Goal: Task Accomplishment & Management: Use online tool/utility

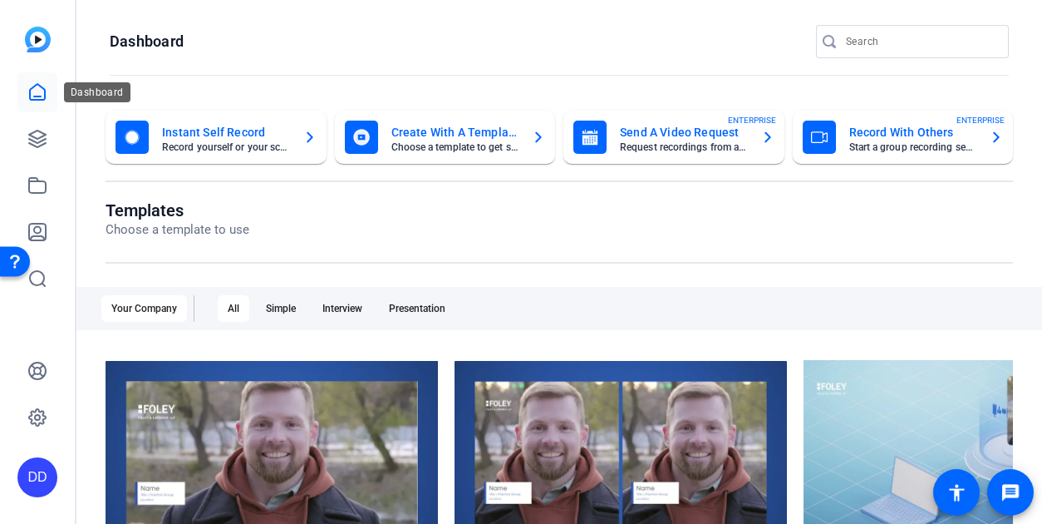
click at [36, 100] on icon at bounding box center [37, 92] width 15 height 16
click at [37, 149] on link at bounding box center [37, 139] width 40 height 40
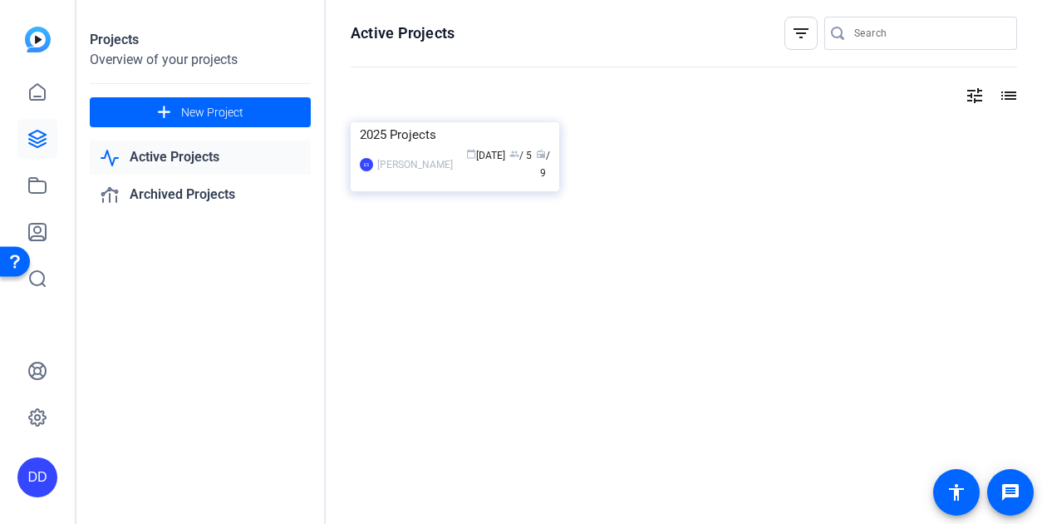
click at [181, 154] on link "Active Projects" at bounding box center [200, 157] width 221 height 34
click at [213, 158] on link "Active Projects" at bounding box center [200, 157] width 221 height 34
click at [422, 122] on img at bounding box center [455, 122] width 209 height 0
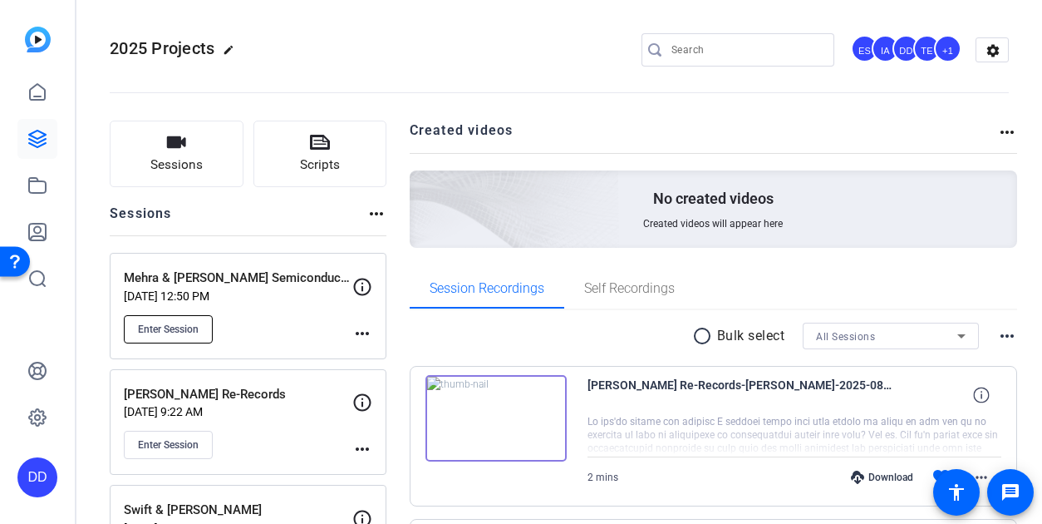
click at [179, 328] on span "Enter Session" at bounding box center [168, 328] width 61 height 13
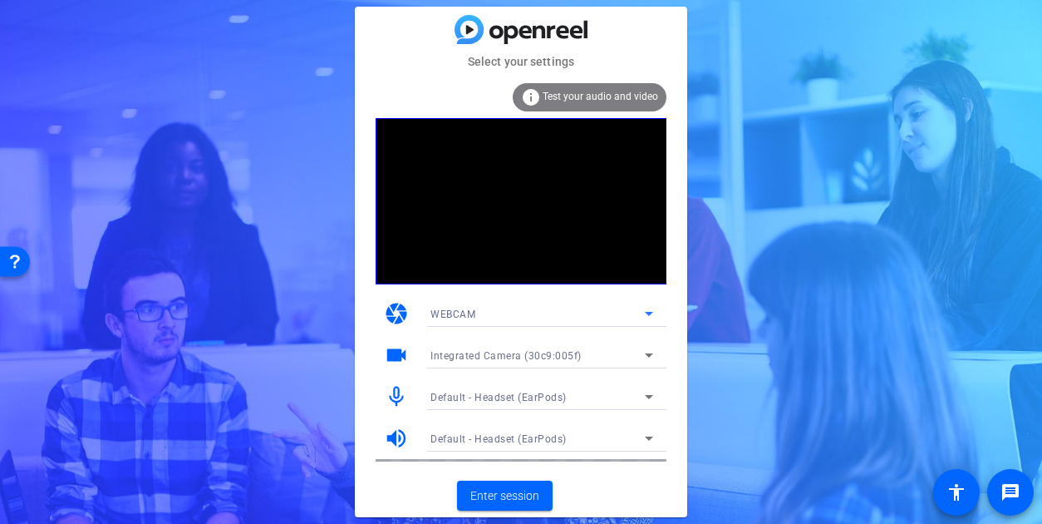
click at [647, 312] on icon at bounding box center [649, 313] width 20 height 20
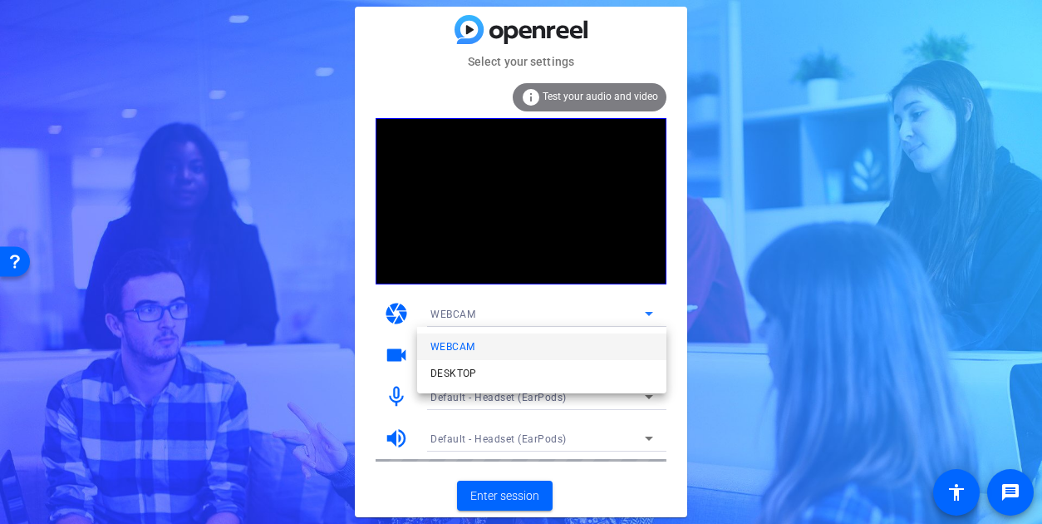
click at [647, 312] on div at bounding box center [521, 262] width 1042 height 524
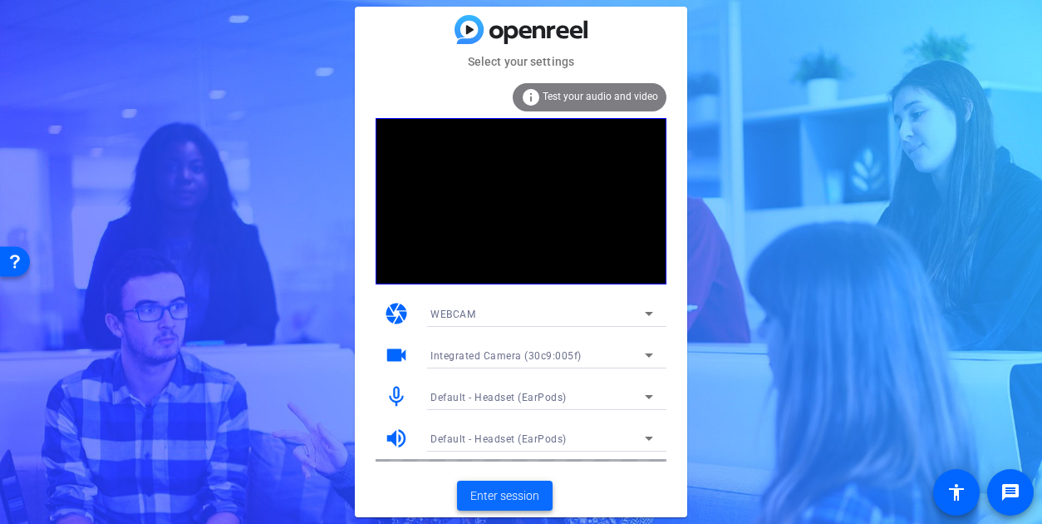
click at [509, 499] on span "Enter session" at bounding box center [504, 495] width 69 height 17
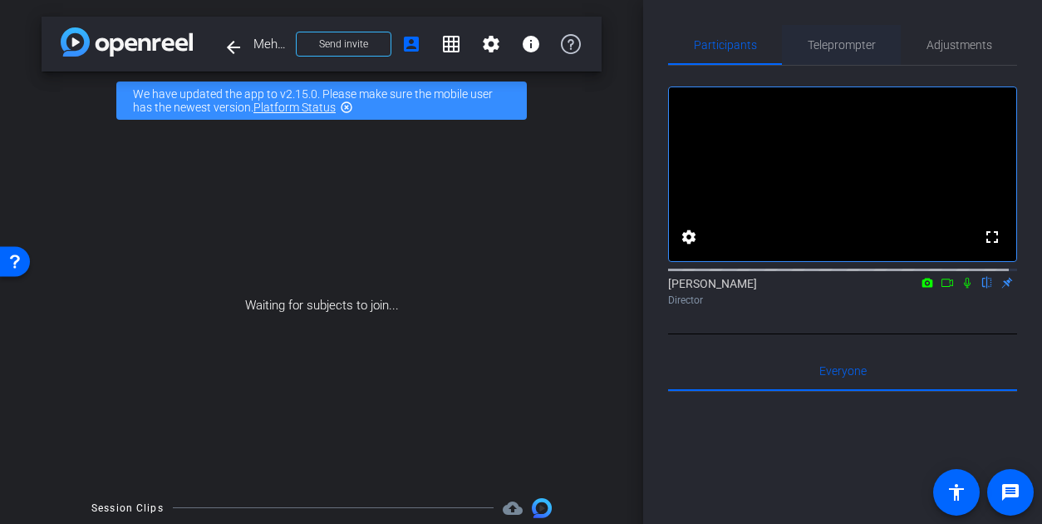
click at [833, 48] on span "Teleprompter" at bounding box center [842, 45] width 68 height 12
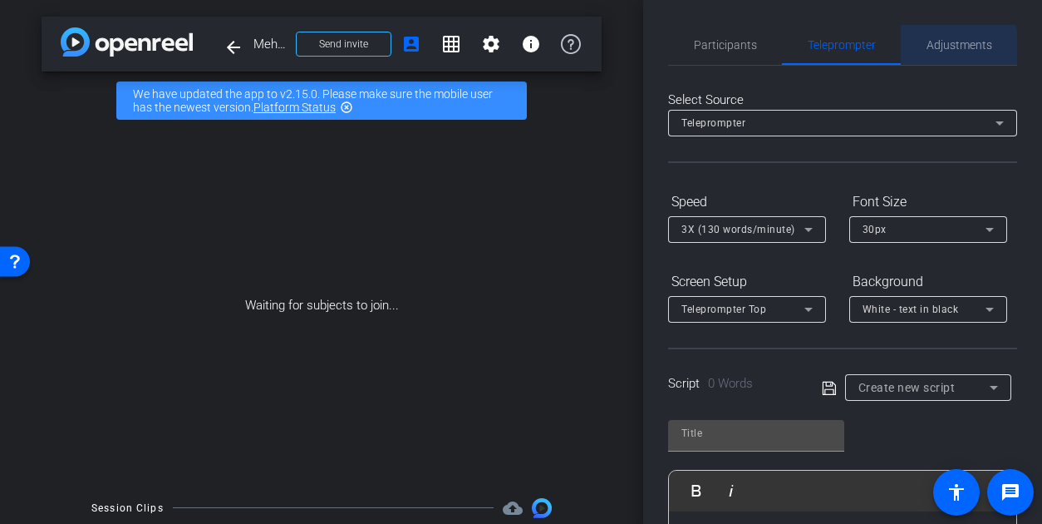
click at [947, 50] on span "Adjustments" at bounding box center [960, 45] width 66 height 12
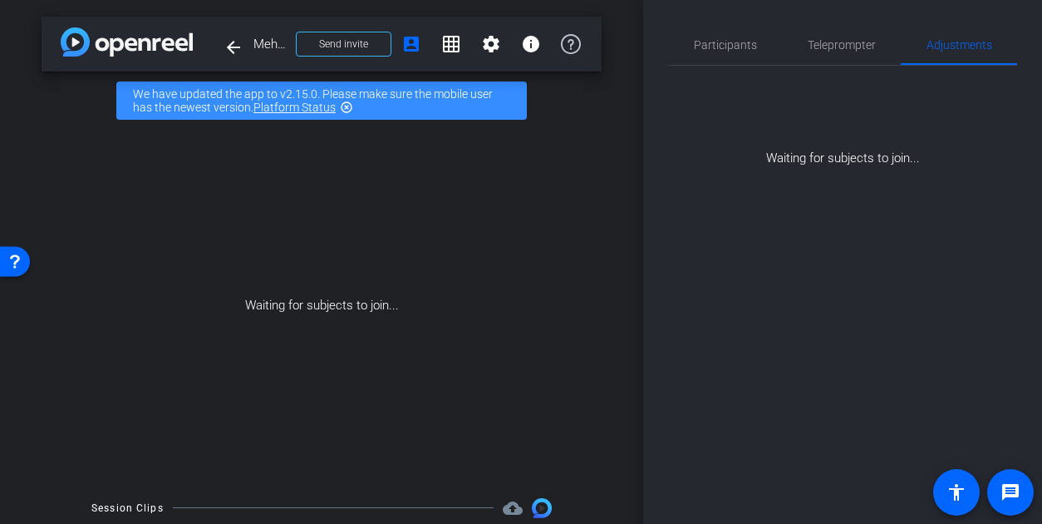
click at [349, 107] on mat-icon "highlight_off" at bounding box center [346, 107] width 13 height 13
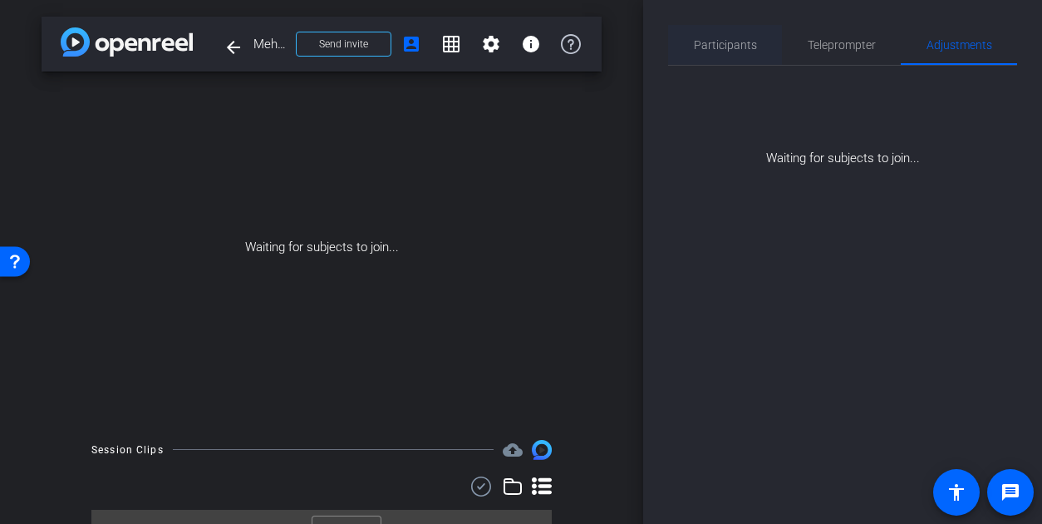
click at [709, 54] on span "Participants" at bounding box center [725, 45] width 63 height 40
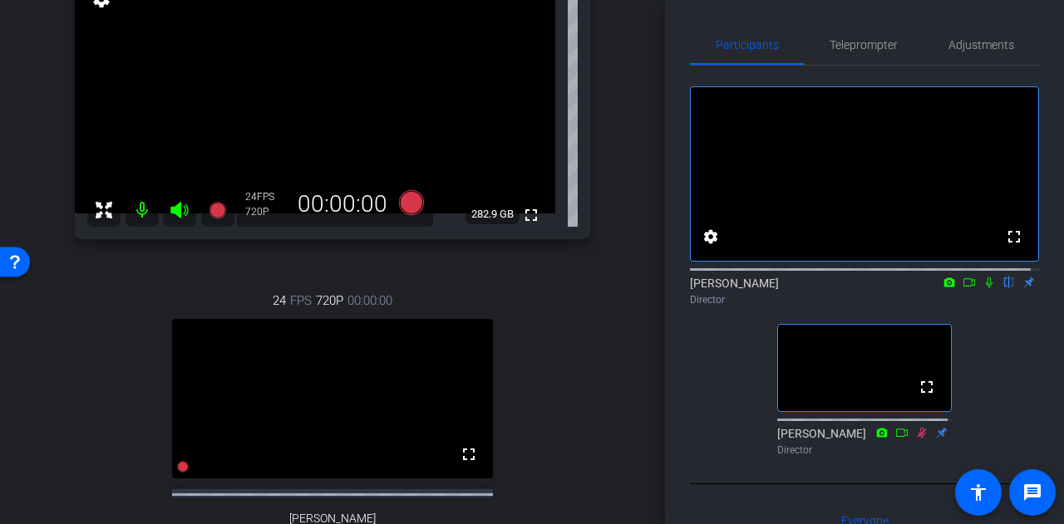
scroll to position [154, 0]
click at [986, 288] on icon at bounding box center [989, 283] width 7 height 11
click at [411, 202] on icon at bounding box center [411, 202] width 25 height 25
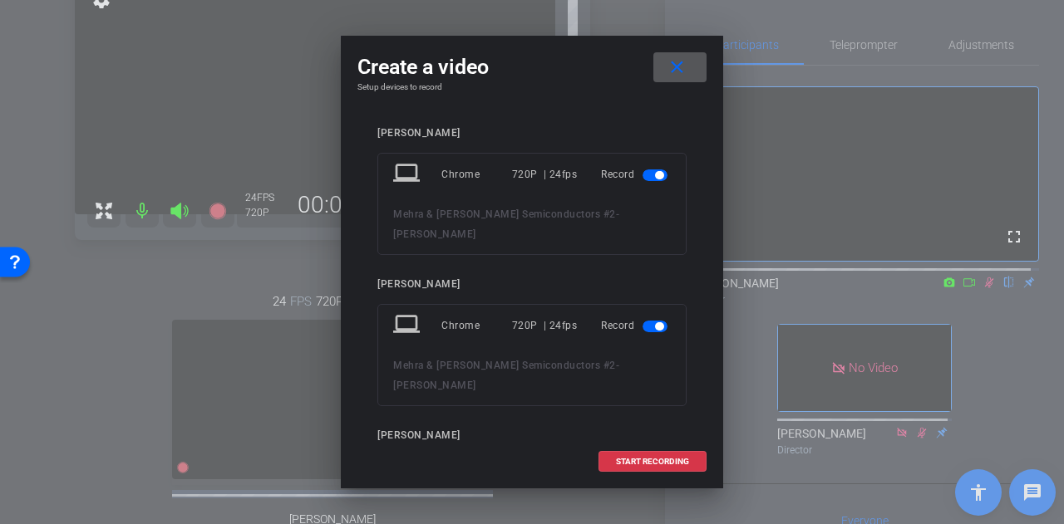
scroll to position [89, 0]
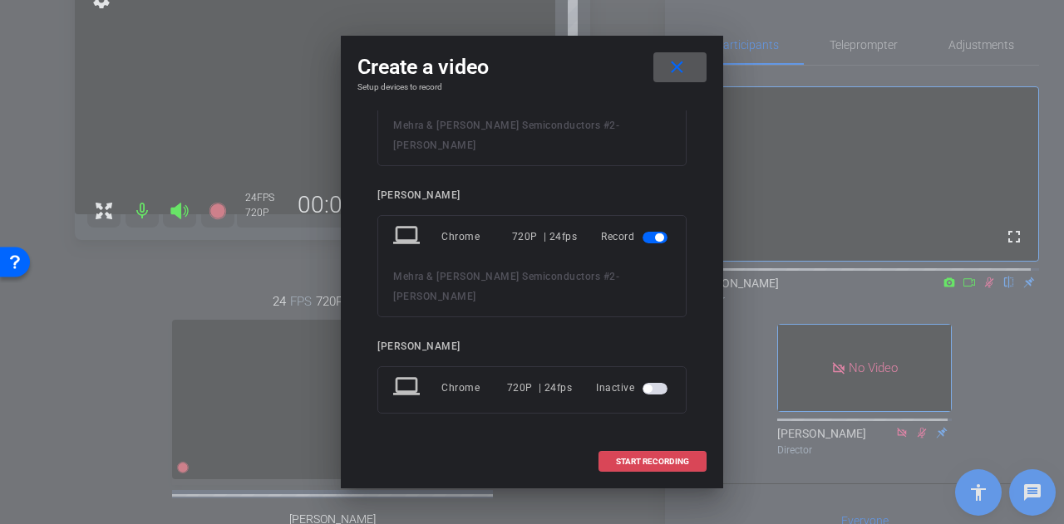
click at [643, 458] on span "START RECORDING" at bounding box center [652, 462] width 73 height 8
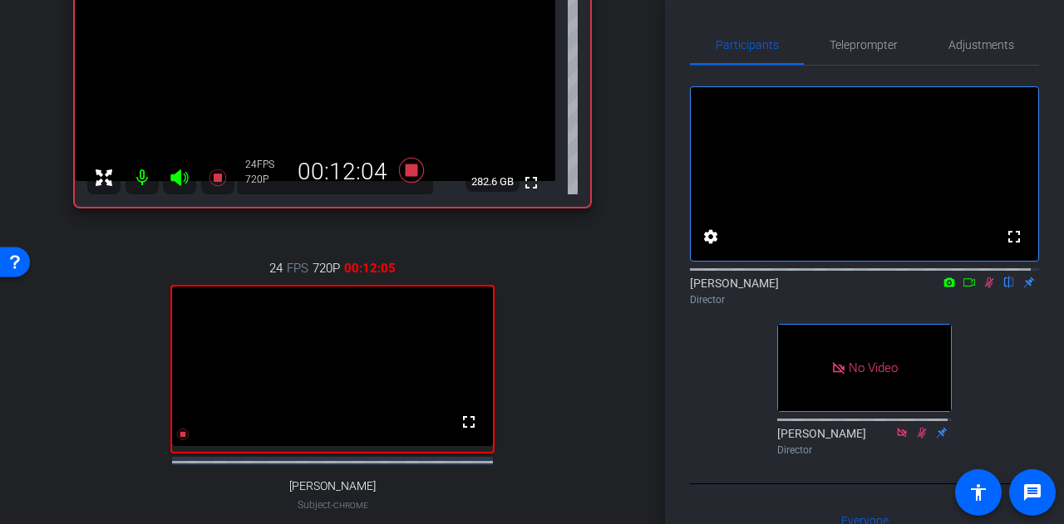
scroll to position [188, 0]
click at [982, 288] on icon at bounding box center [988, 283] width 13 height 12
click at [983, 288] on icon at bounding box center [988, 283] width 13 height 12
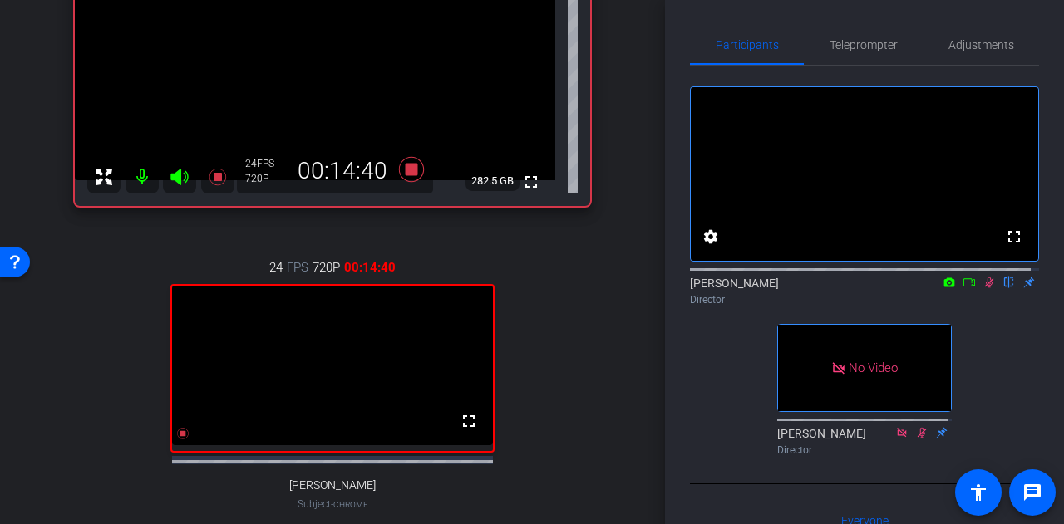
click at [983, 288] on icon at bounding box center [988, 283] width 13 height 12
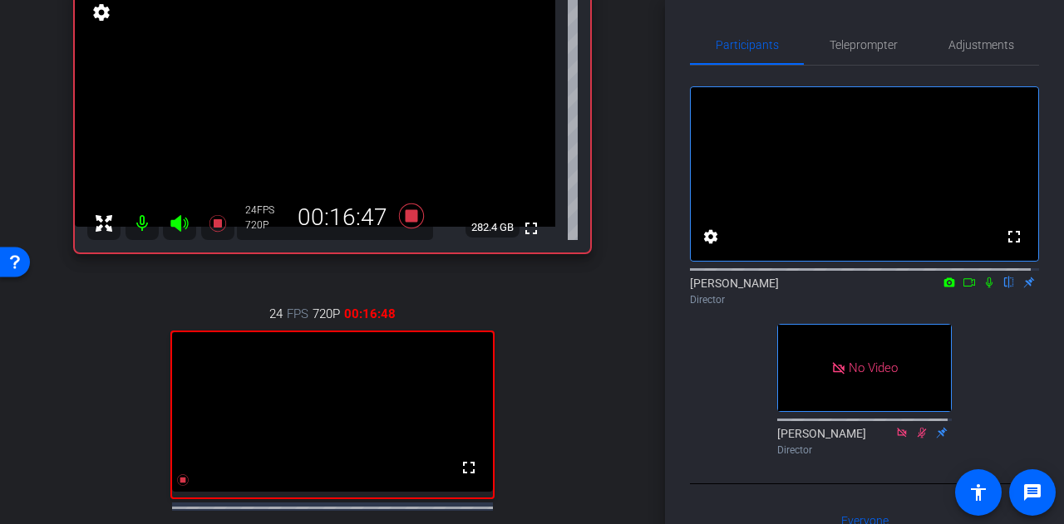
scroll to position [143, 0]
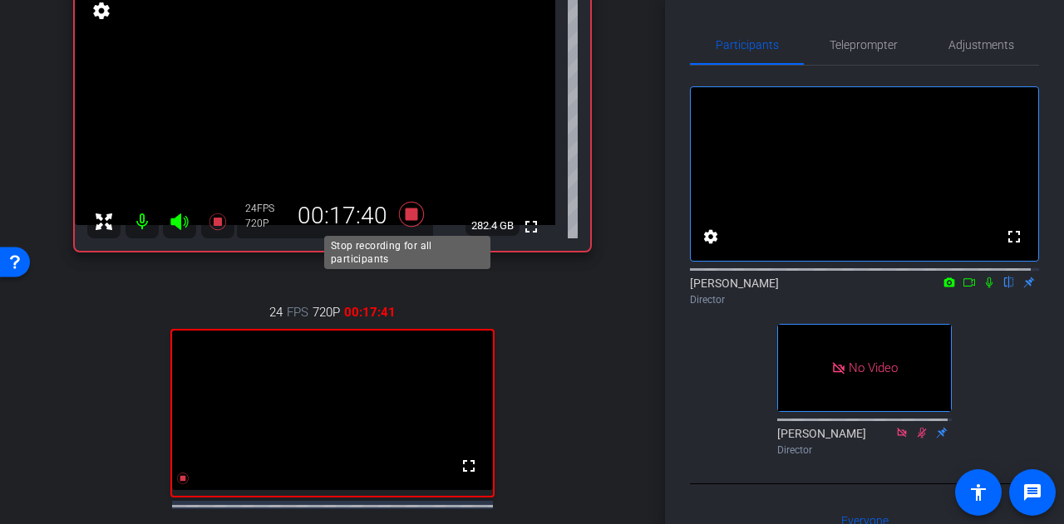
click at [406, 214] on icon at bounding box center [411, 213] width 25 height 25
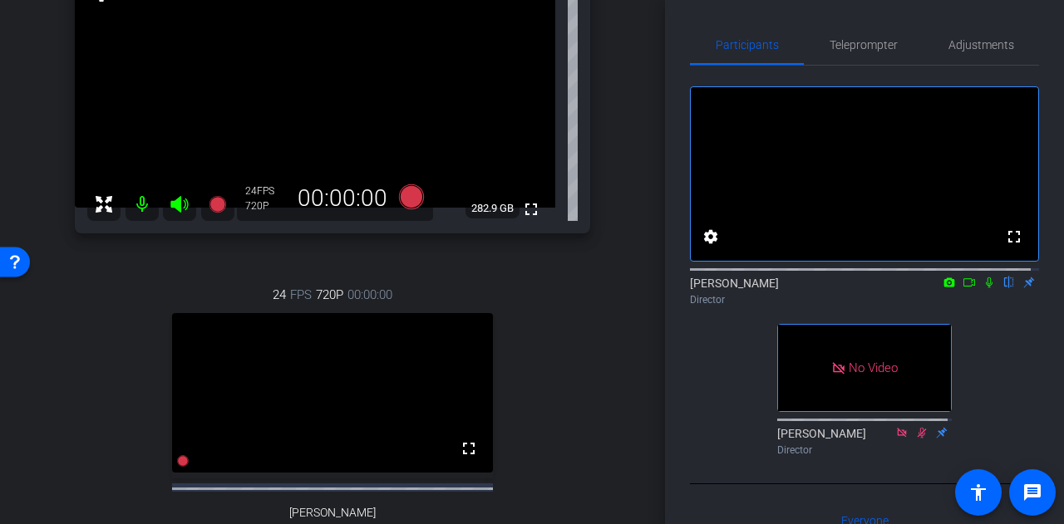
scroll to position [487, 0]
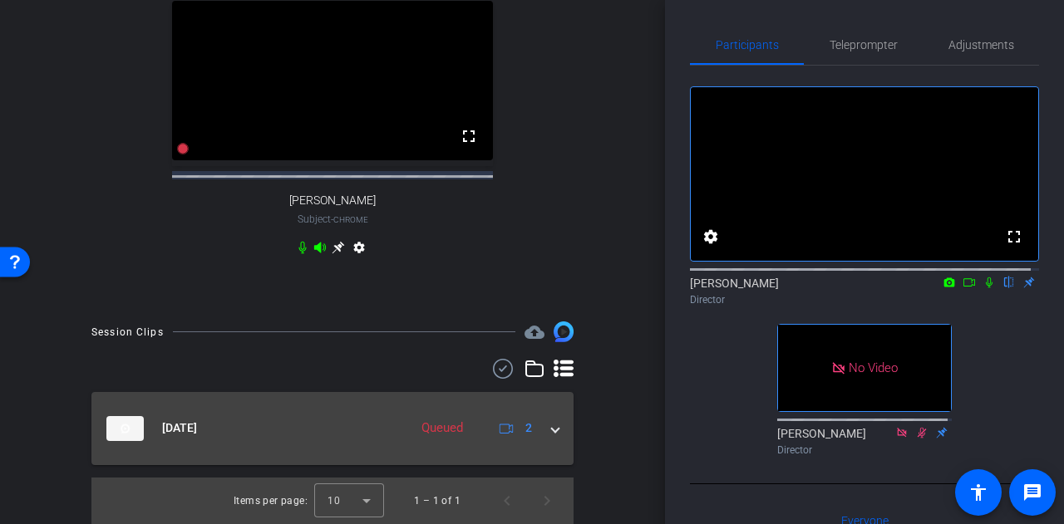
click at [553, 435] on mat-expansion-panel-header "[DATE] Queued 2" at bounding box center [332, 428] width 482 height 73
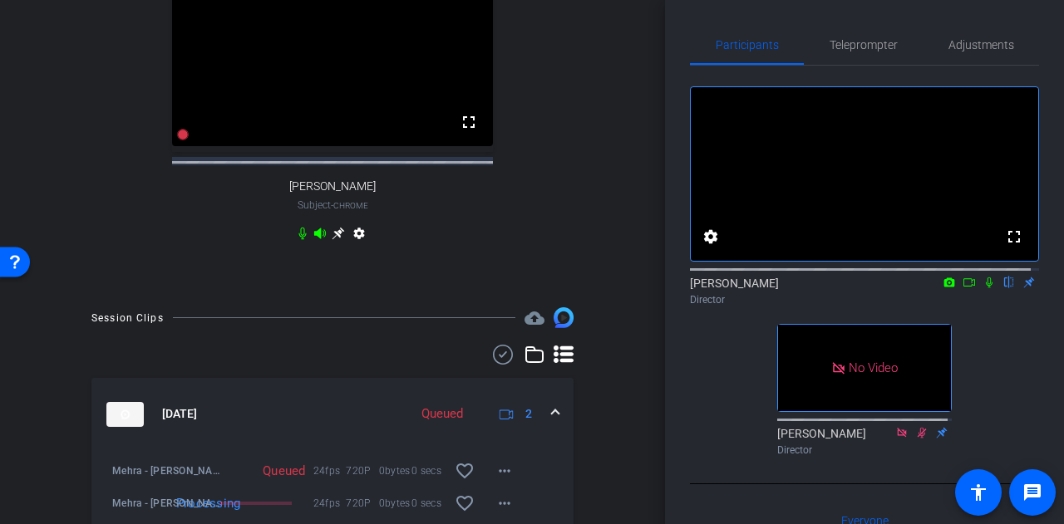
click at [552, 423] on span at bounding box center [555, 414] width 7 height 17
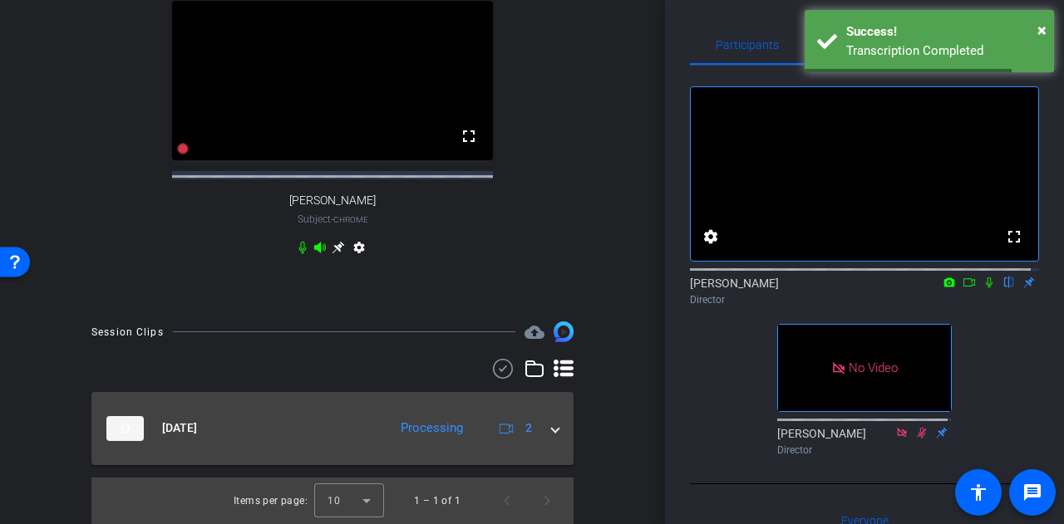
click at [552, 428] on span at bounding box center [555, 428] width 7 height 17
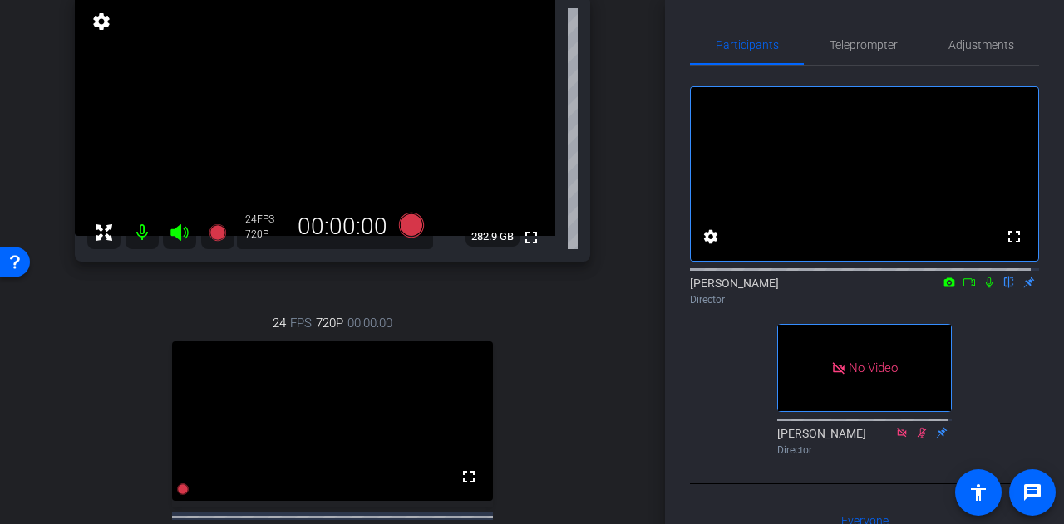
scroll to position [131, 0]
click at [984, 288] on icon at bounding box center [988, 283] width 13 height 12
click at [412, 220] on icon at bounding box center [411, 225] width 25 height 25
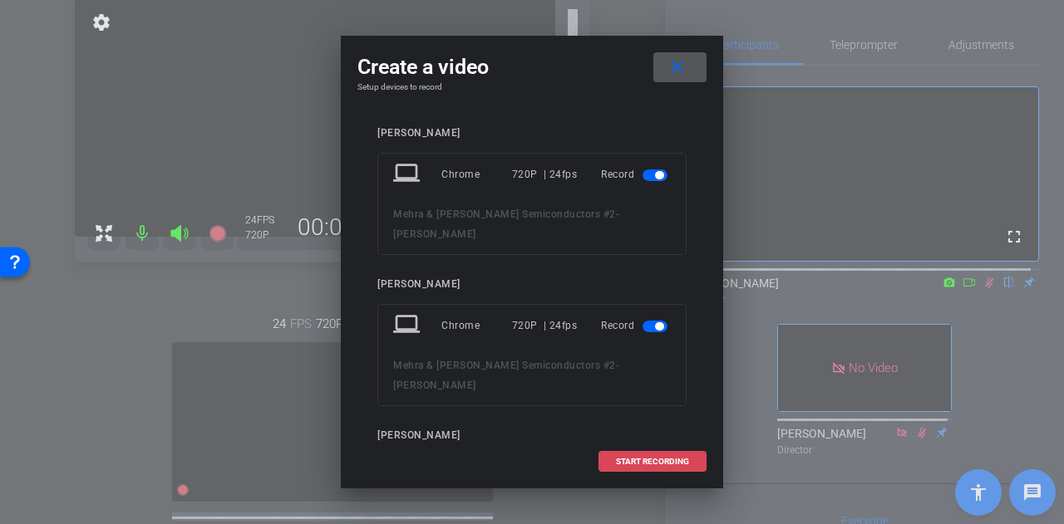
click at [672, 463] on span "START RECORDING" at bounding box center [652, 462] width 73 height 8
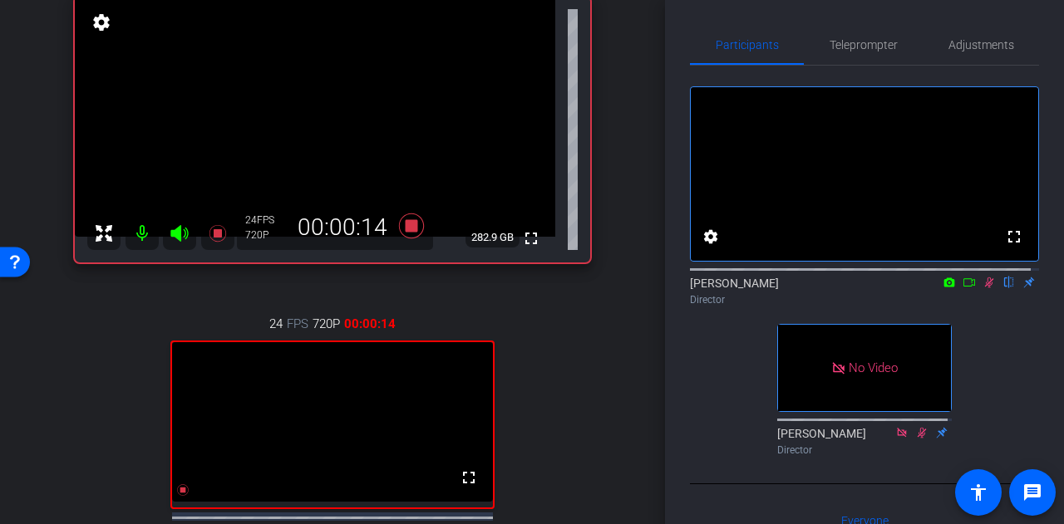
click at [982, 288] on icon at bounding box center [988, 283] width 13 height 12
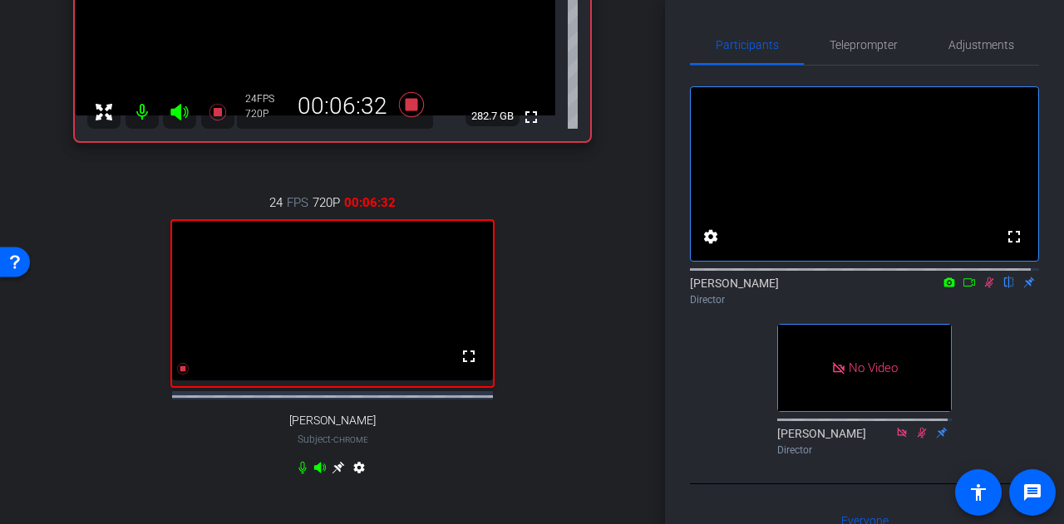
scroll to position [251, 0]
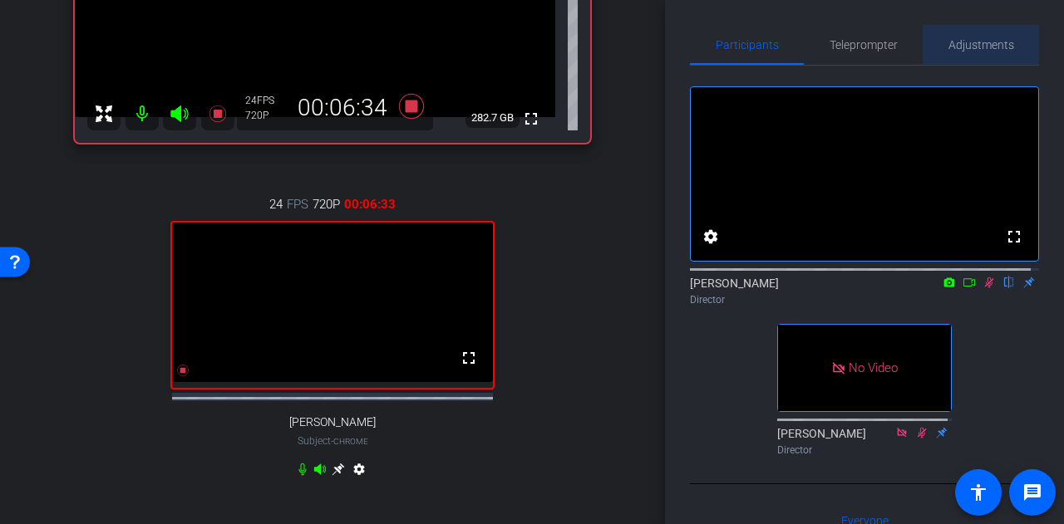
click at [986, 49] on span "Adjustments" at bounding box center [981, 45] width 66 height 12
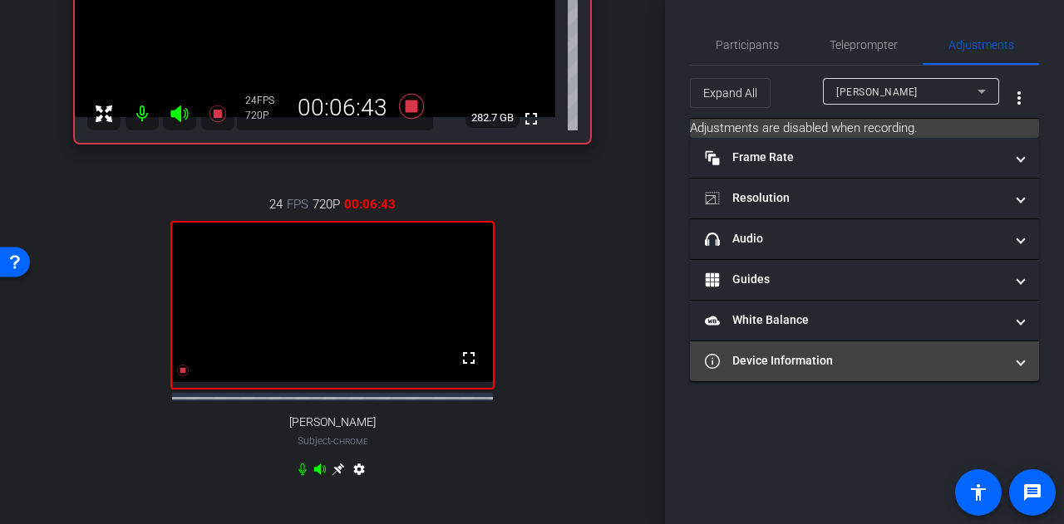
click at [872, 365] on mat-panel-title "Device Information" at bounding box center [854, 360] width 299 height 17
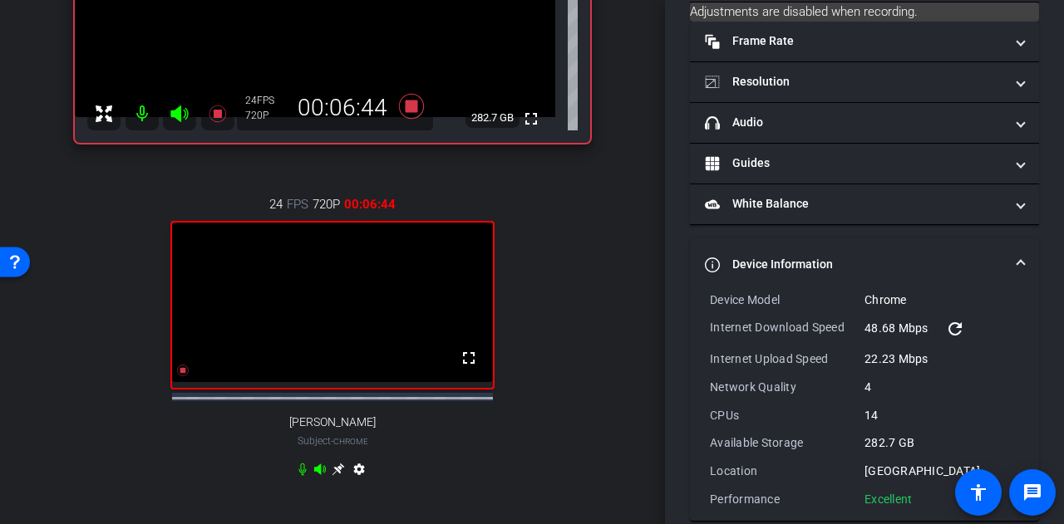
scroll to position [71, 0]
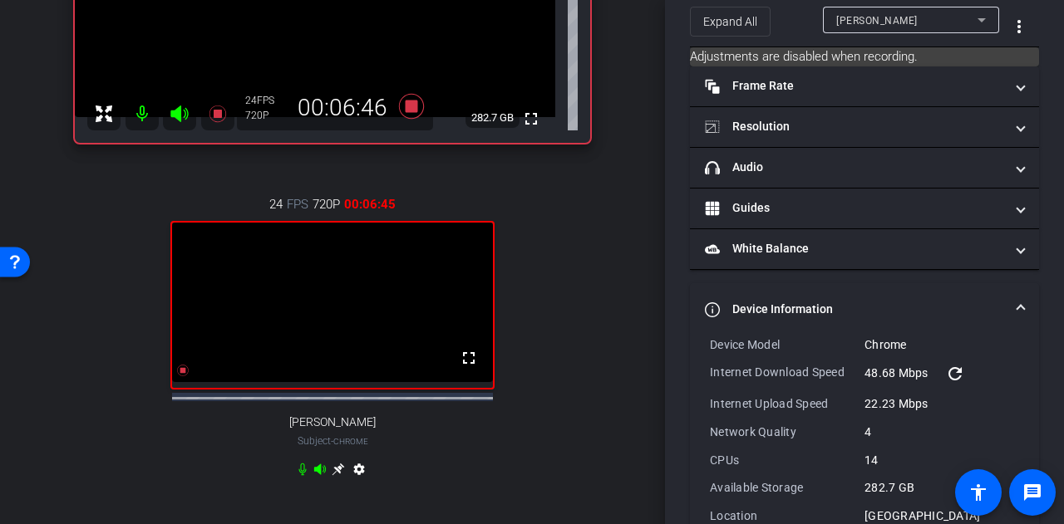
click at [1020, 303] on mat-expansion-panel-header "Device Information" at bounding box center [864, 309] width 349 height 53
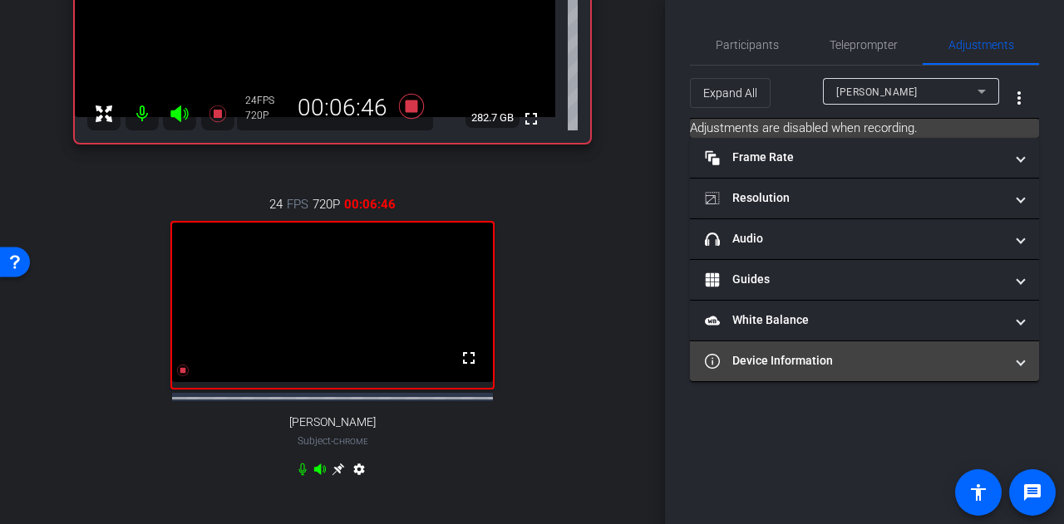
scroll to position [0, 0]
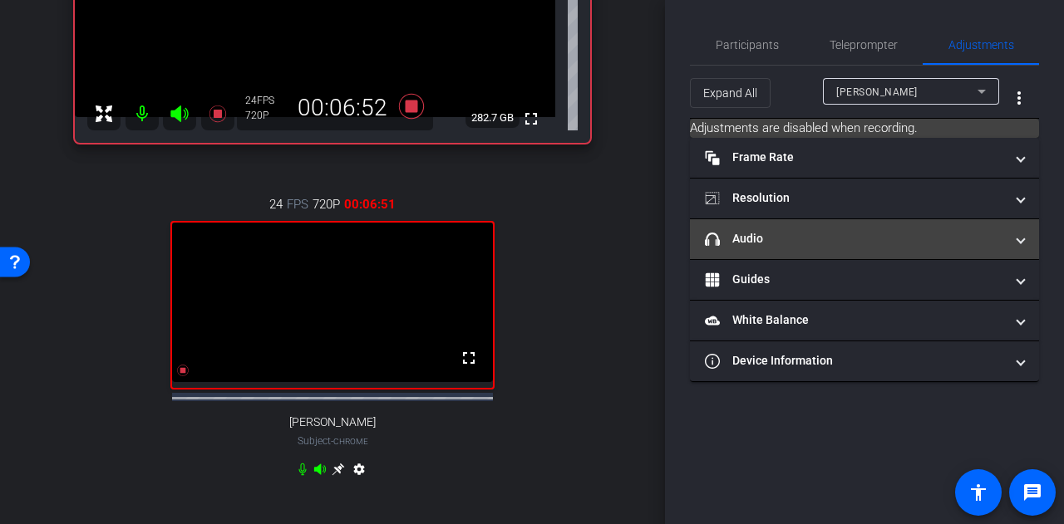
click at [1014, 240] on span "headphone icon Audio" at bounding box center [861, 238] width 312 height 17
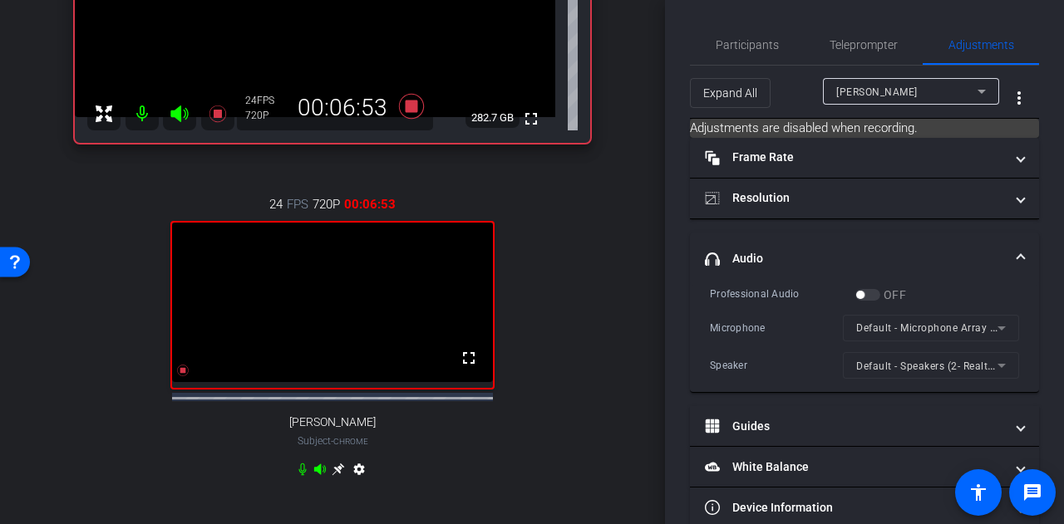
click at [1014, 240] on mat-expansion-panel-header "headphone icon Audio" at bounding box center [864, 259] width 349 height 53
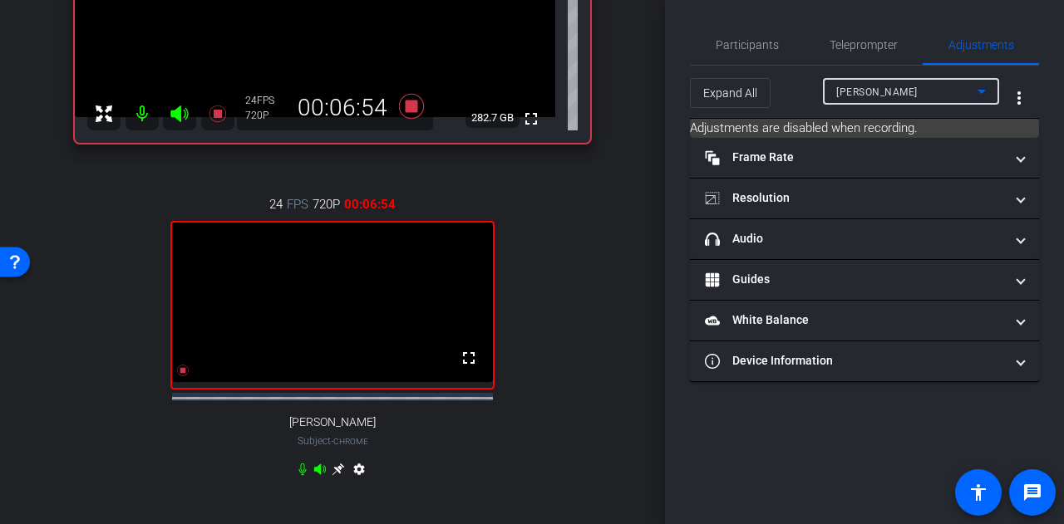
click at [978, 87] on icon at bounding box center [981, 91] width 20 height 20
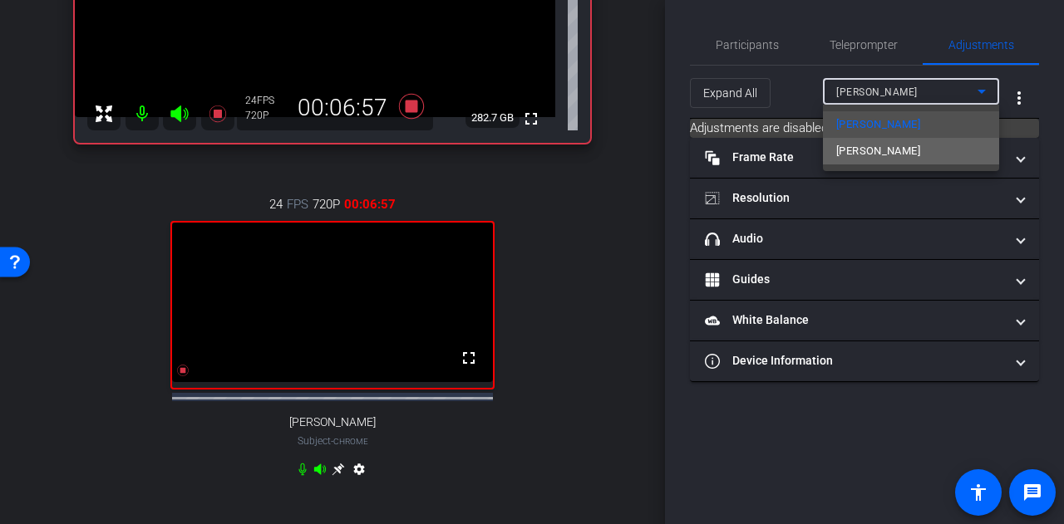
click at [888, 155] on span "[PERSON_NAME]" at bounding box center [878, 151] width 84 height 20
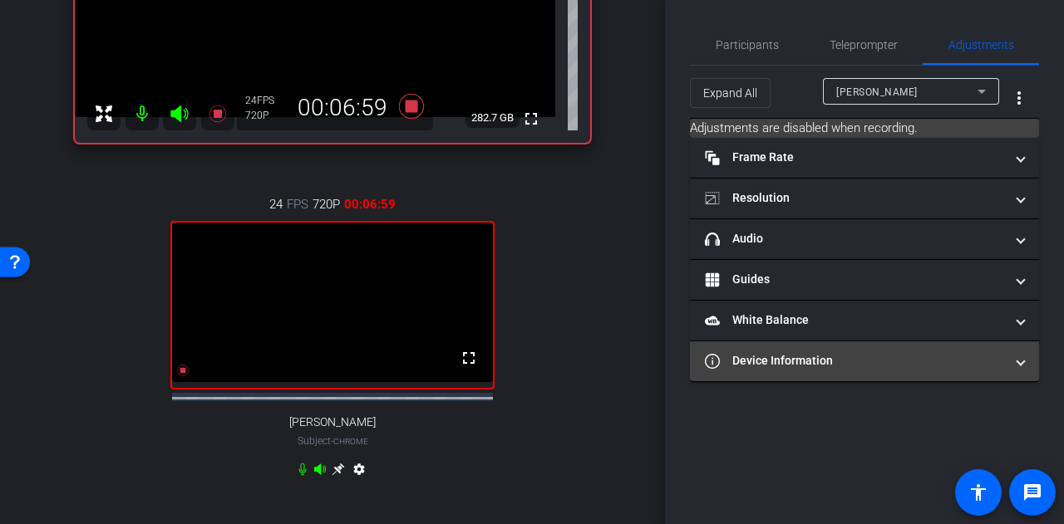
click at [896, 361] on mat-panel-title "Device Information" at bounding box center [854, 360] width 299 height 17
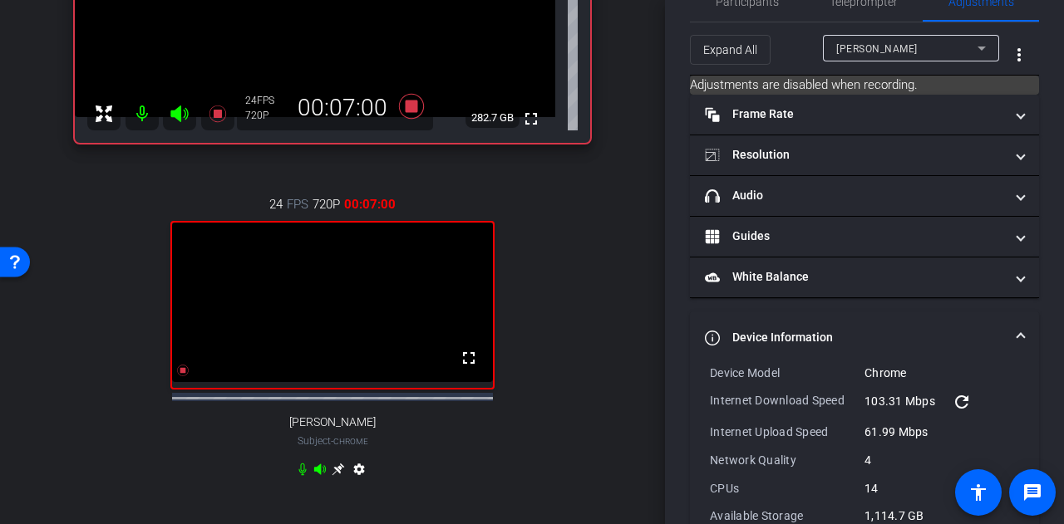
scroll to position [42, 0]
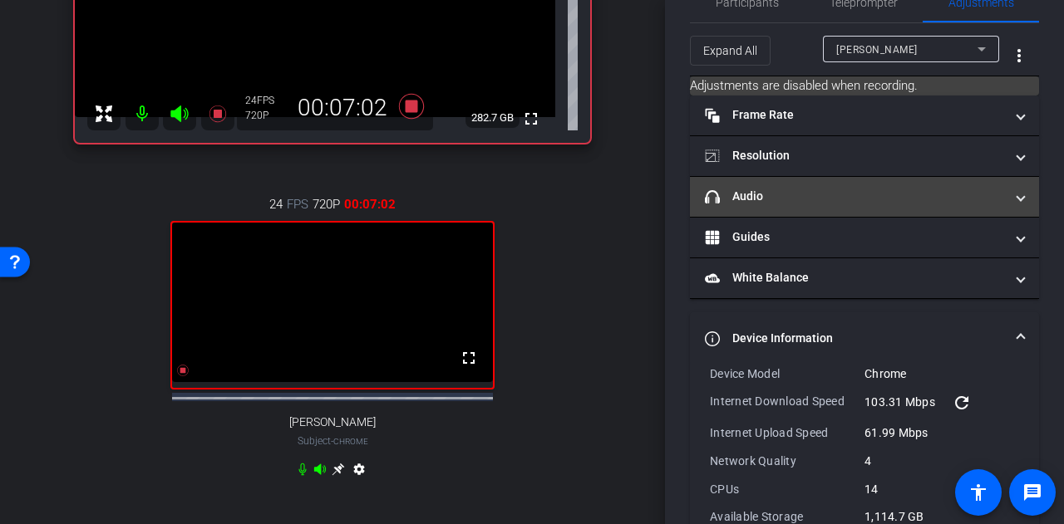
click at [858, 184] on mat-expansion-panel-header "headphone icon Audio" at bounding box center [864, 197] width 349 height 40
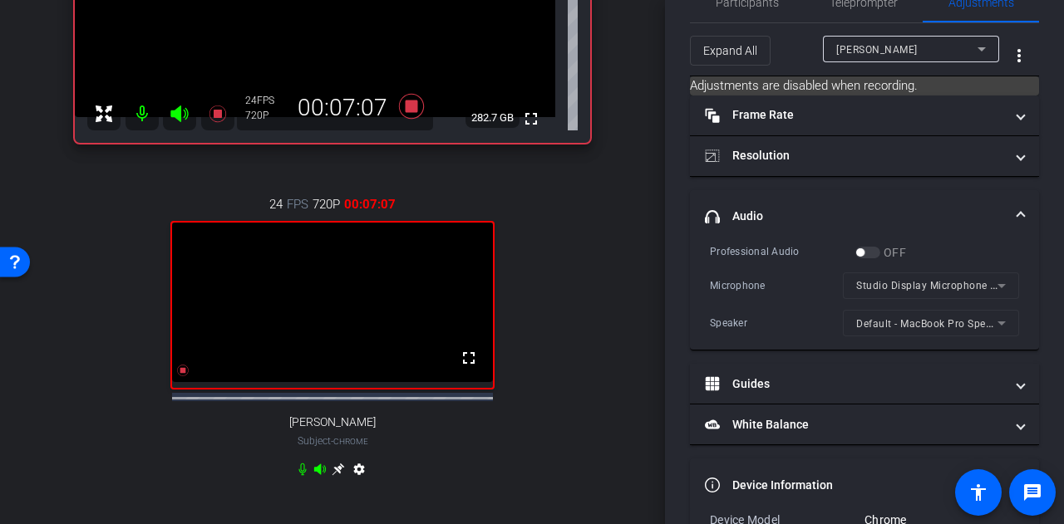
scroll to position [0, 0]
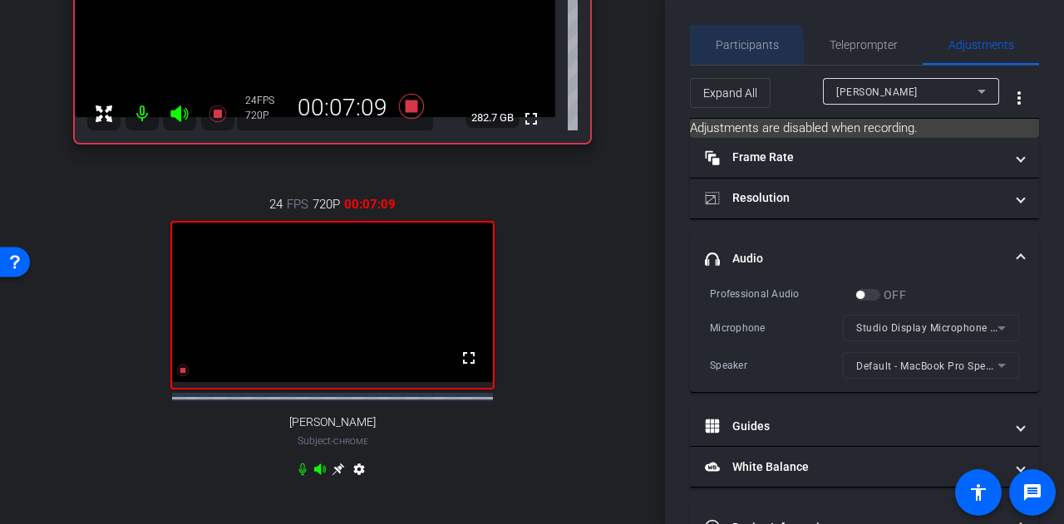
click at [724, 54] on span "Participants" at bounding box center [746, 45] width 63 height 40
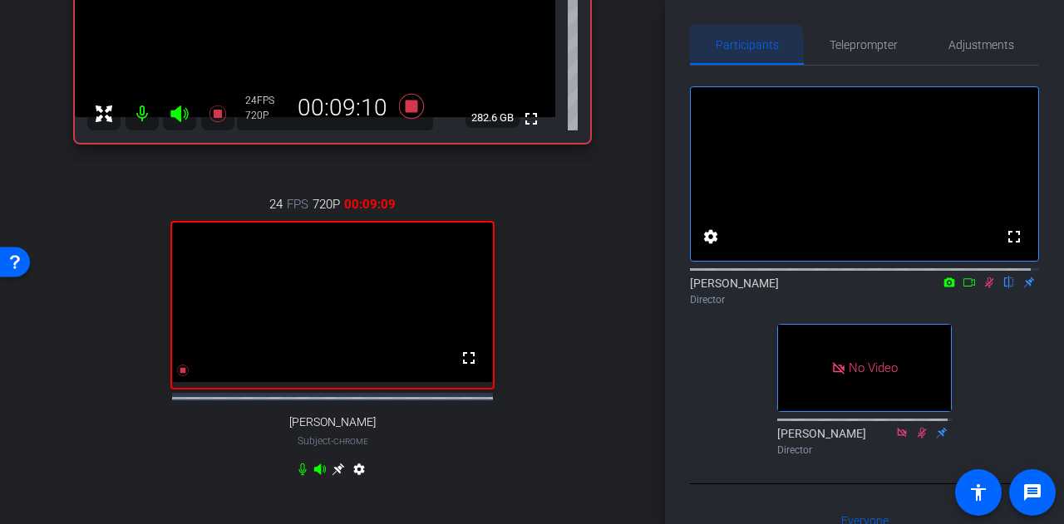
click at [724, 54] on span "Participants" at bounding box center [746, 45] width 63 height 40
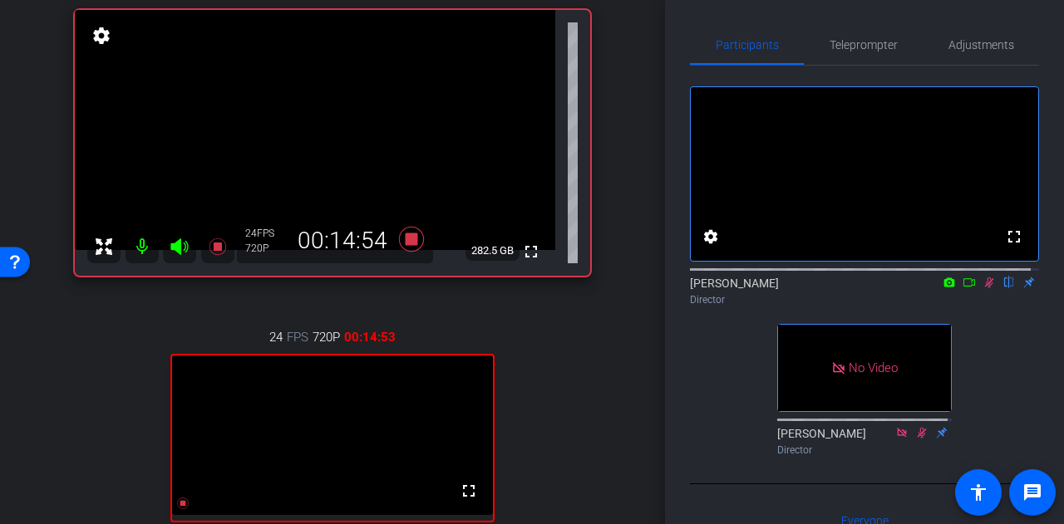
scroll to position [118, 0]
click at [406, 238] on icon at bounding box center [411, 238] width 25 height 25
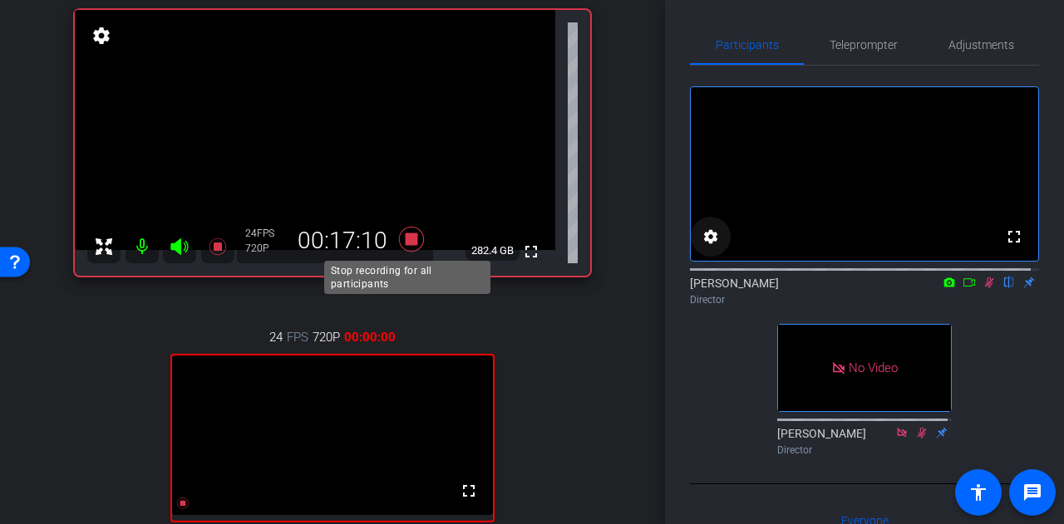
click at [447, 243] on video at bounding box center [315, 130] width 480 height 240
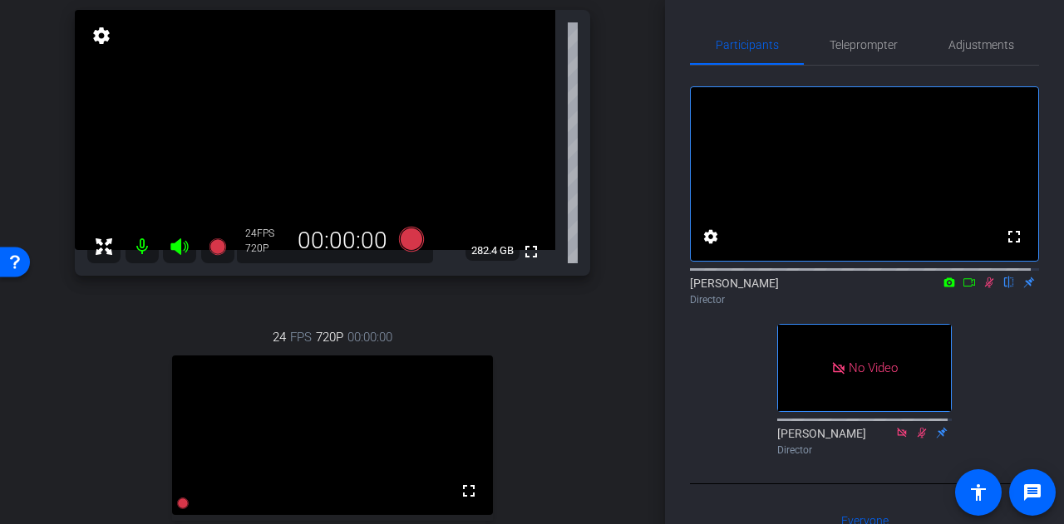
click at [985, 288] on icon at bounding box center [989, 283] width 9 height 11
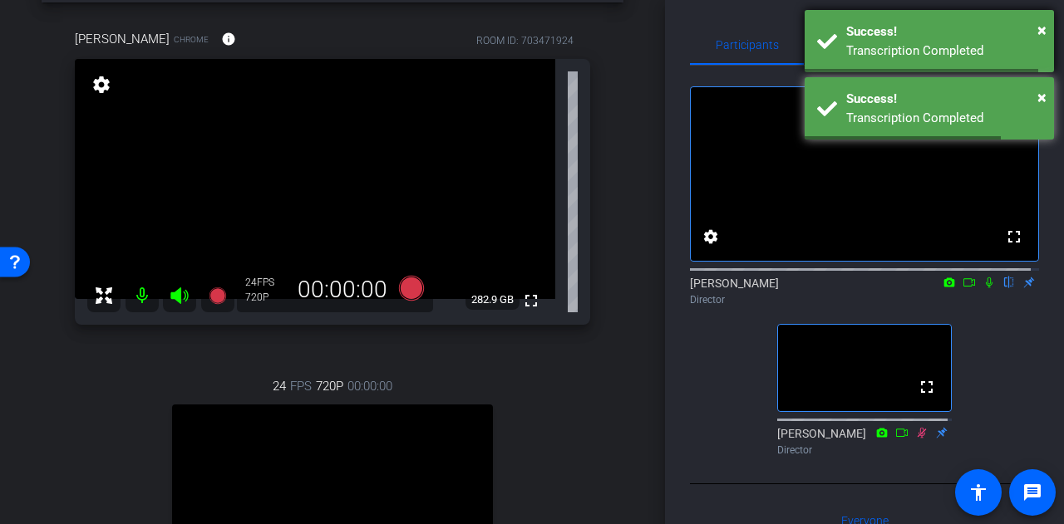
scroll to position [48, 0]
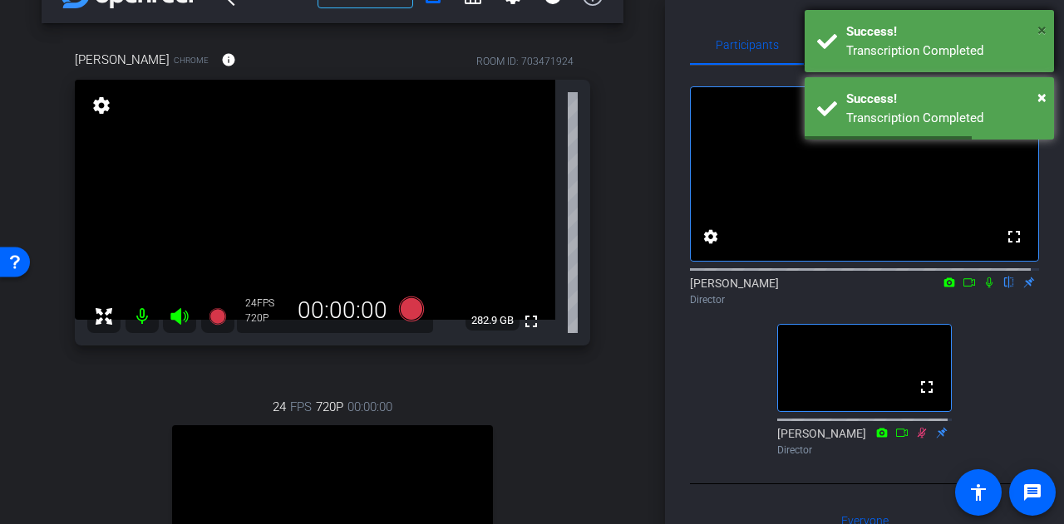
click at [1039, 29] on span "×" at bounding box center [1041, 30] width 9 height 20
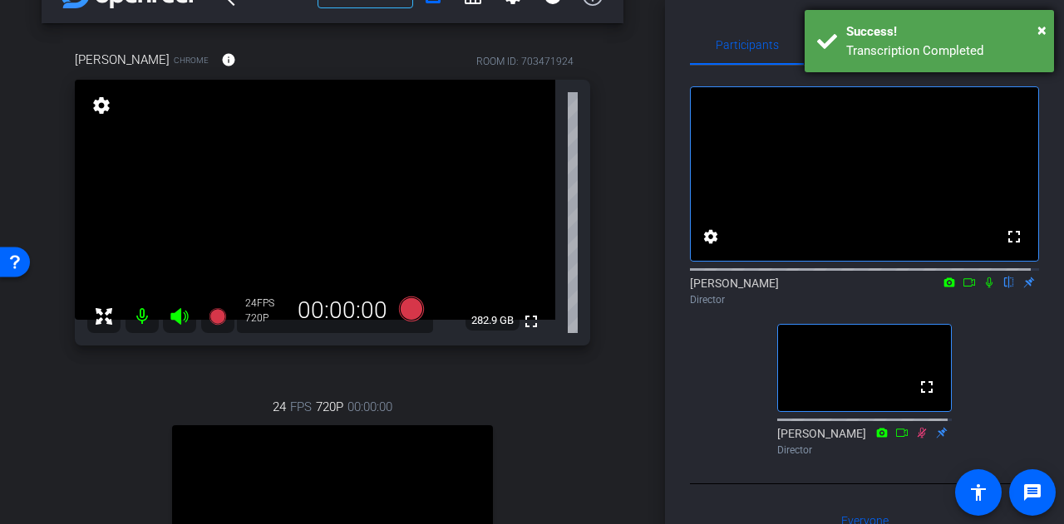
click at [1041, 24] on div "× Success! Transcription Completed" at bounding box center [928, 41] width 249 height 62
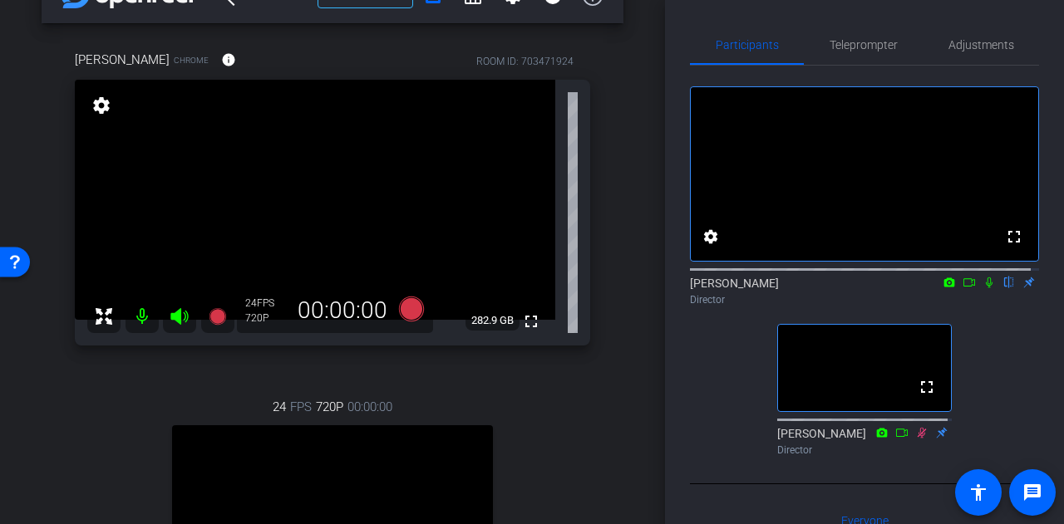
scroll to position [96, 0]
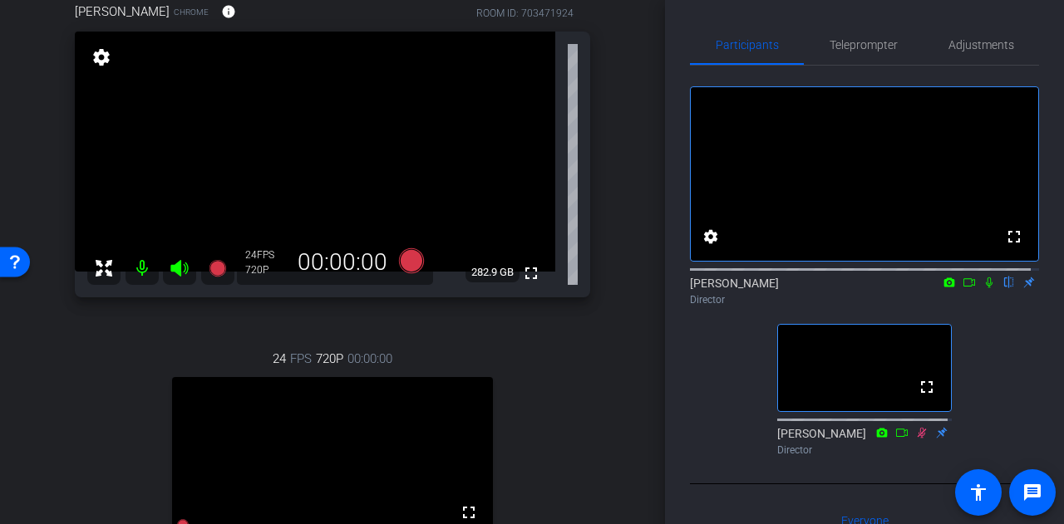
click at [619, 334] on div "arrow_back Mehra & [PERSON_NAME] Semiconductors #2 Back to project Send invite …" at bounding box center [332, 166] width 665 height 524
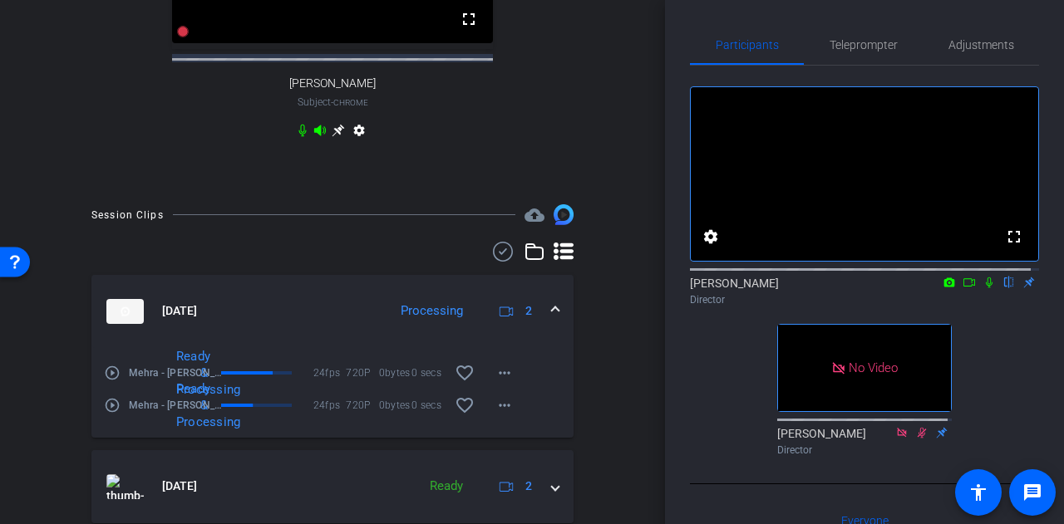
scroll to position [588, 0]
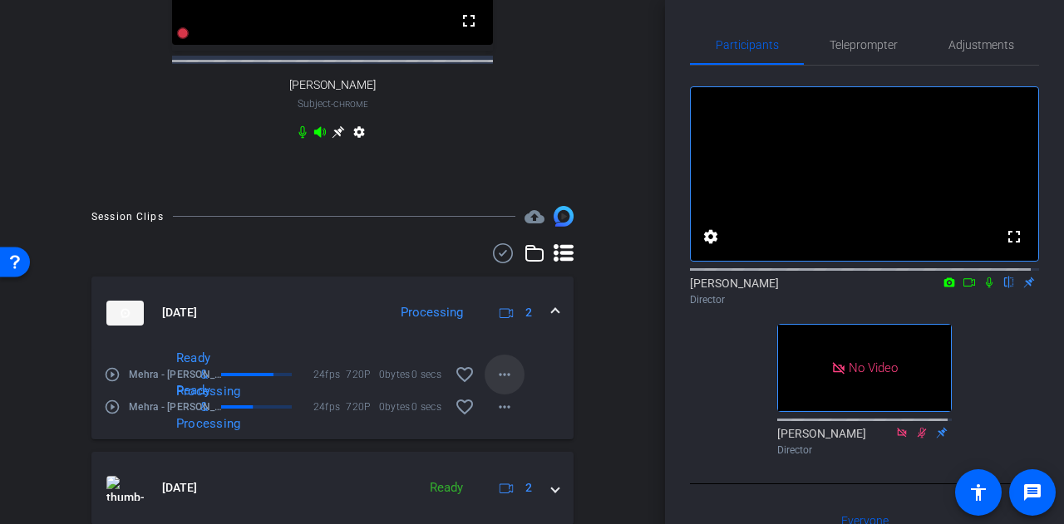
click at [500, 385] on mat-icon "more_horiz" at bounding box center [504, 375] width 20 height 20
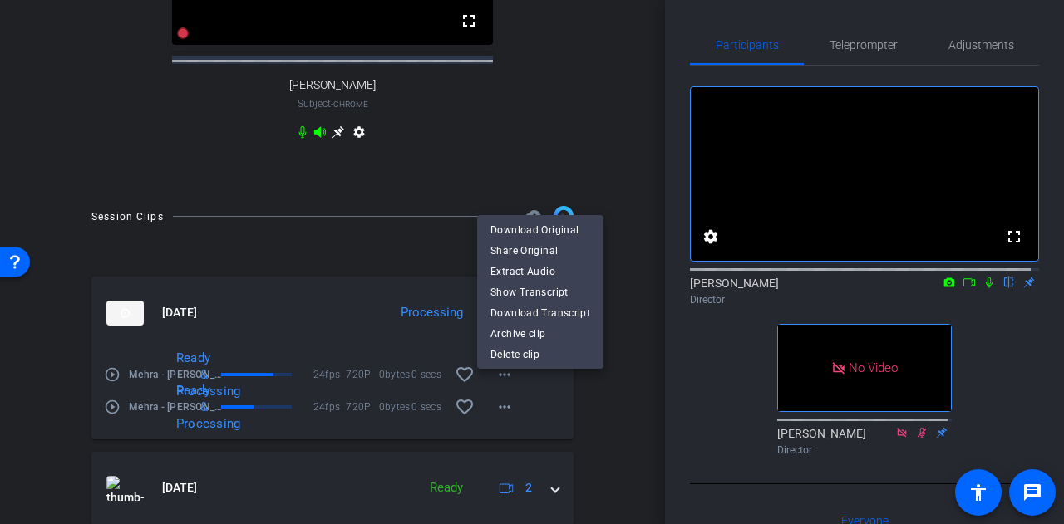
click at [529, 393] on div at bounding box center [532, 262] width 1064 height 524
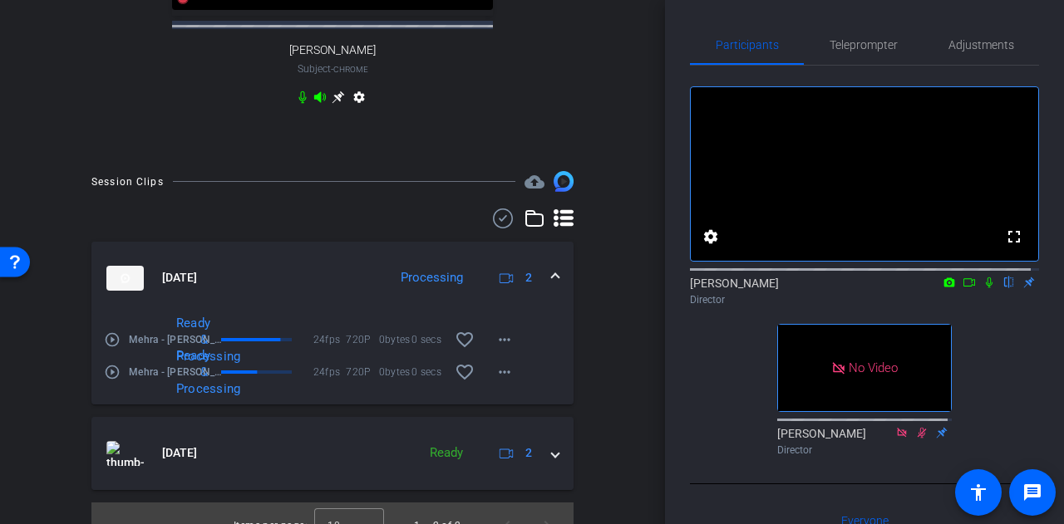
scroll to position [661, 0]
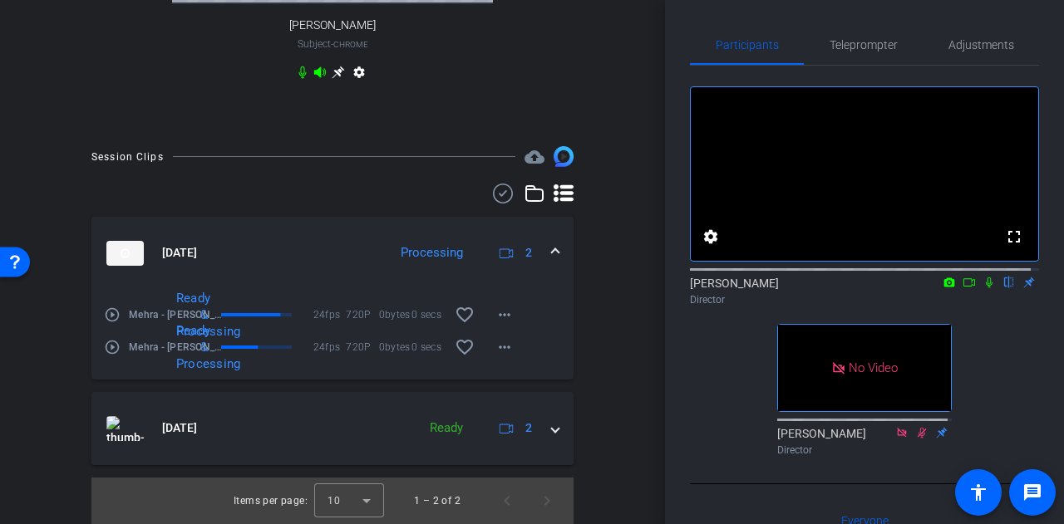
click at [986, 288] on icon at bounding box center [989, 283] width 7 height 11
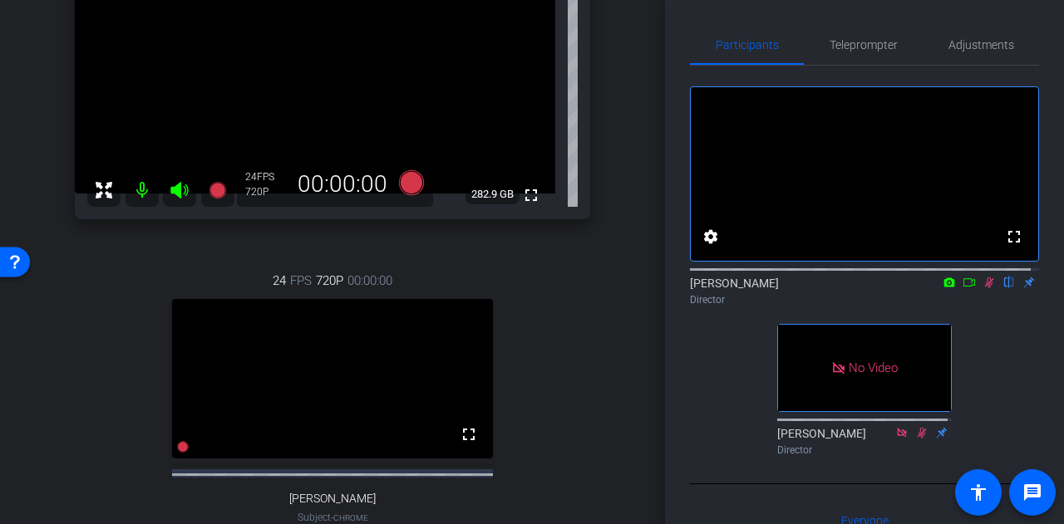
scroll to position [175, 0]
click at [982, 288] on icon at bounding box center [988, 283] width 13 height 12
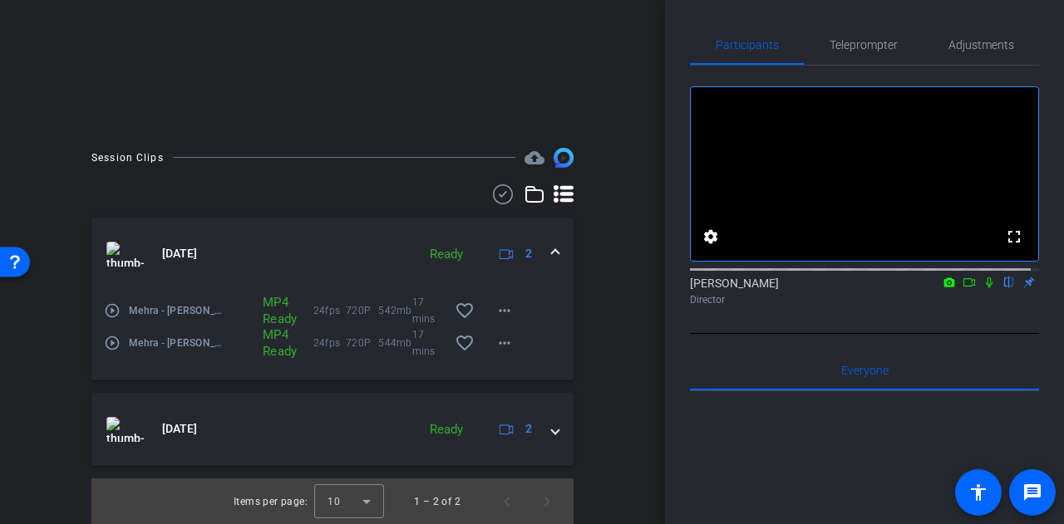
scroll to position [0, 0]
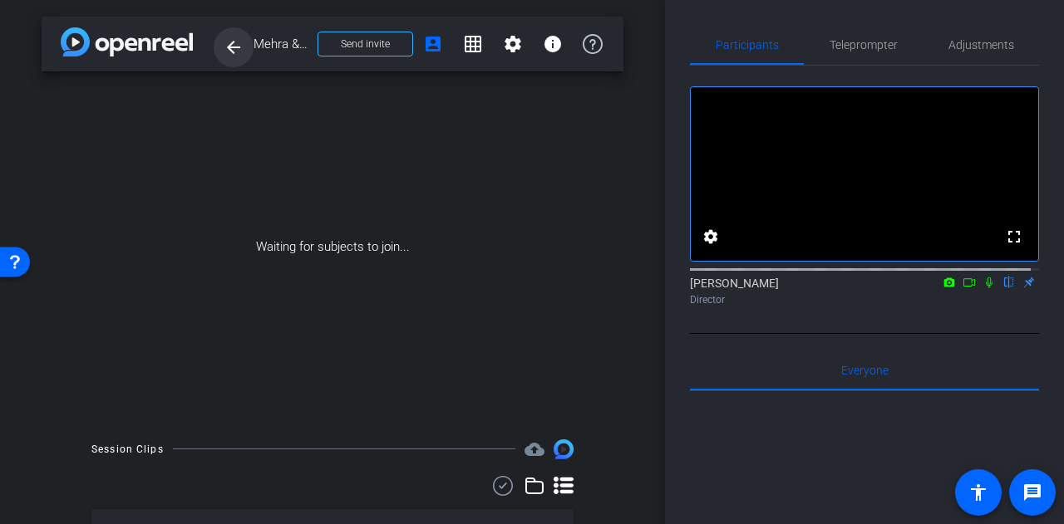
click at [221, 39] on span at bounding box center [234, 47] width 40 height 40
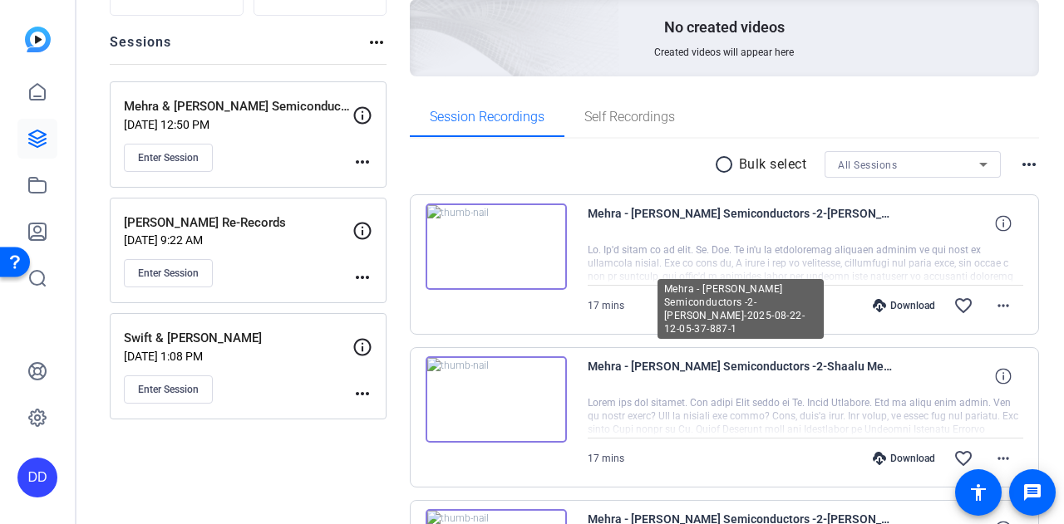
scroll to position [166, 0]
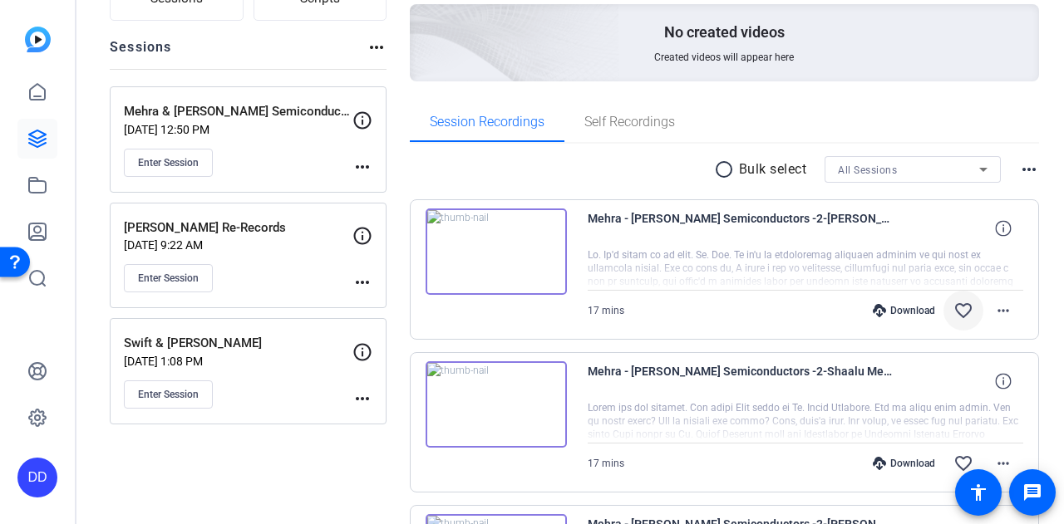
click at [954, 313] on mat-icon "favorite_border" at bounding box center [963, 311] width 20 height 20
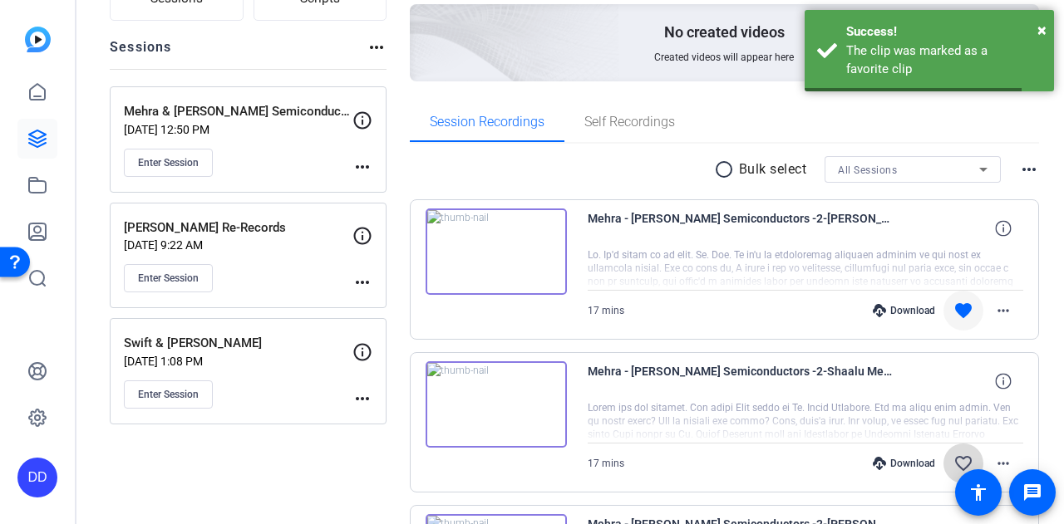
click at [953, 461] on mat-icon "favorite_border" at bounding box center [963, 464] width 20 height 20
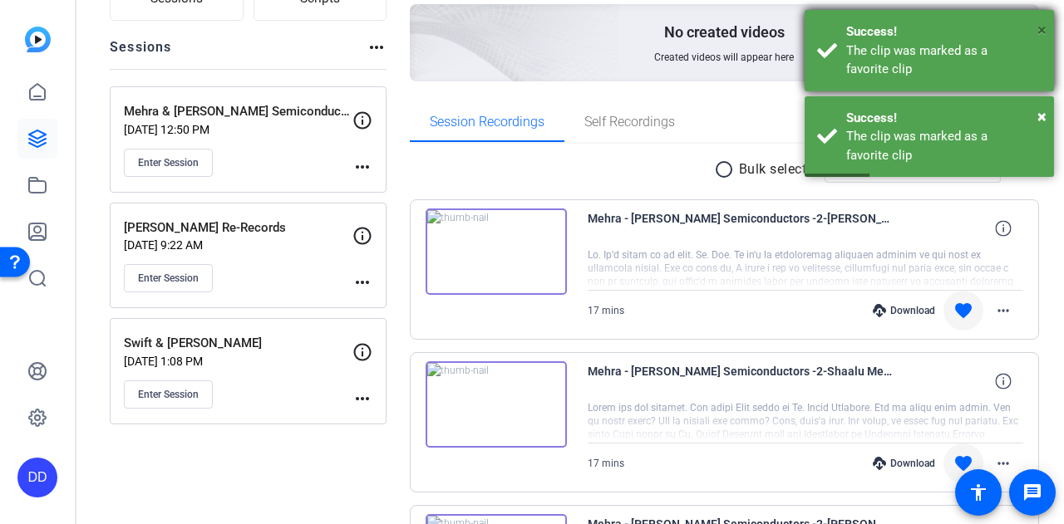
click at [1041, 31] on span "×" at bounding box center [1041, 30] width 9 height 20
